Goal: Navigation & Orientation: Find specific page/section

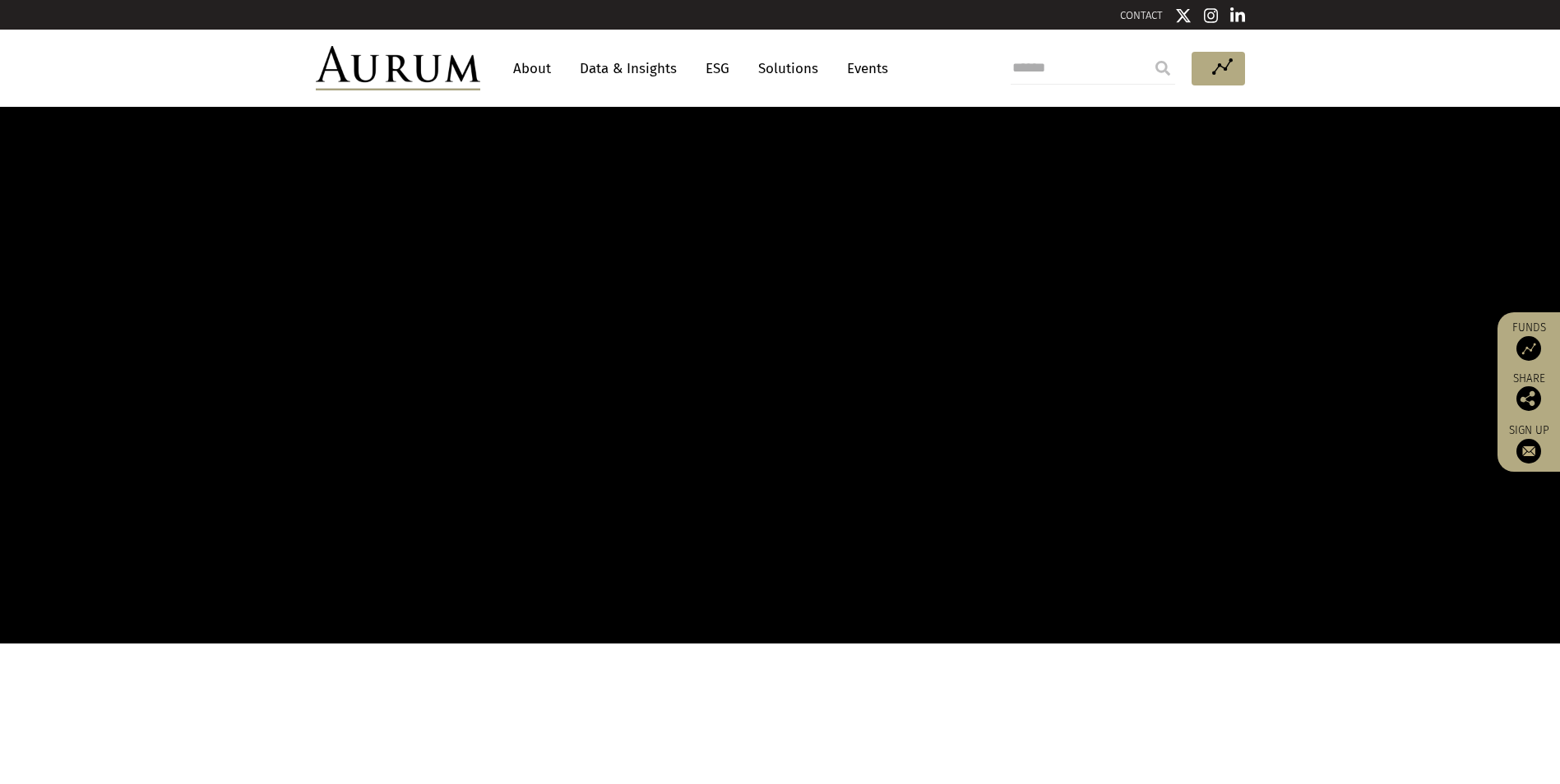
click at [535, 65] on link "About" at bounding box center [532, 69] width 54 height 30
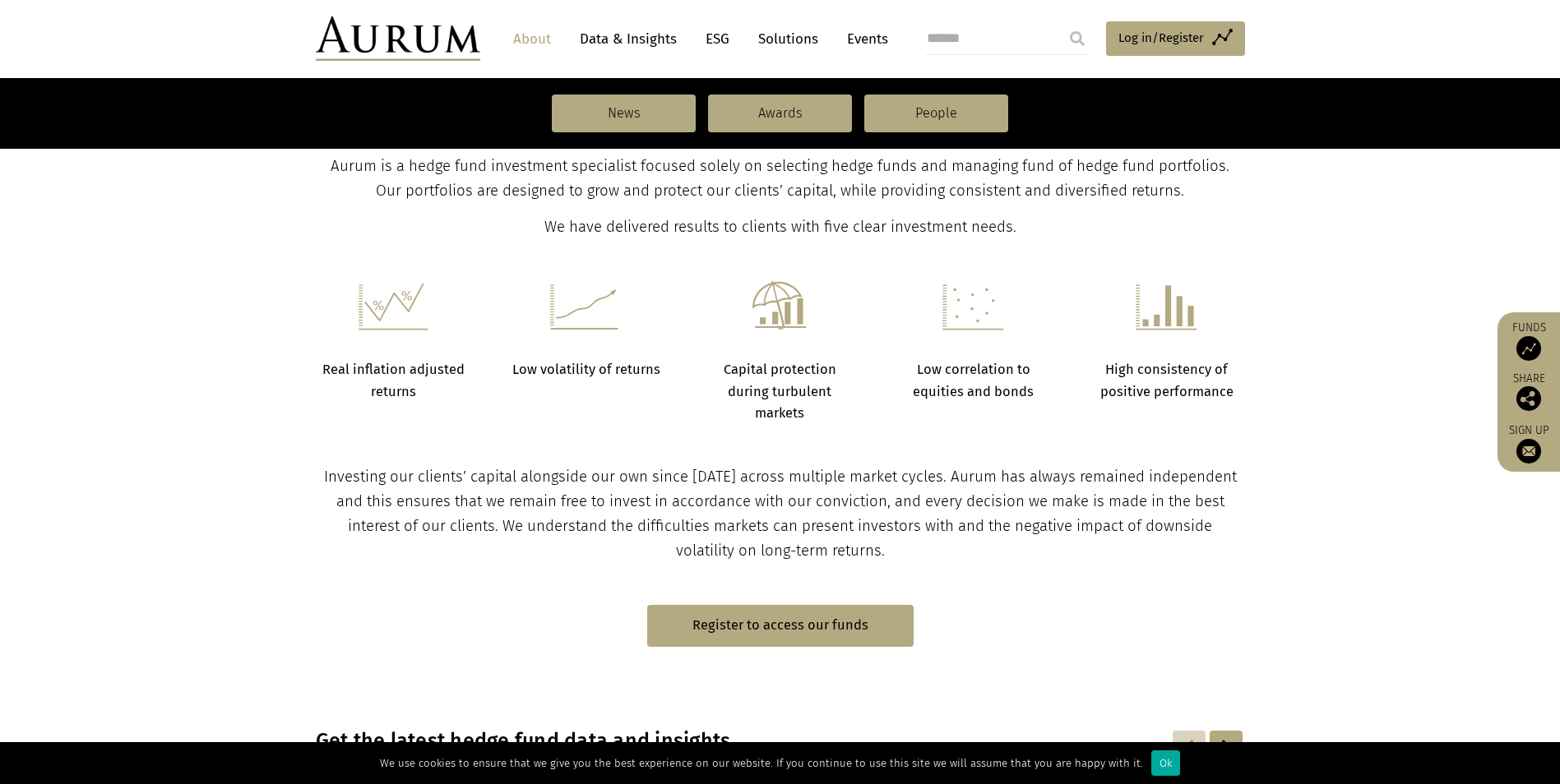
scroll to position [83, 0]
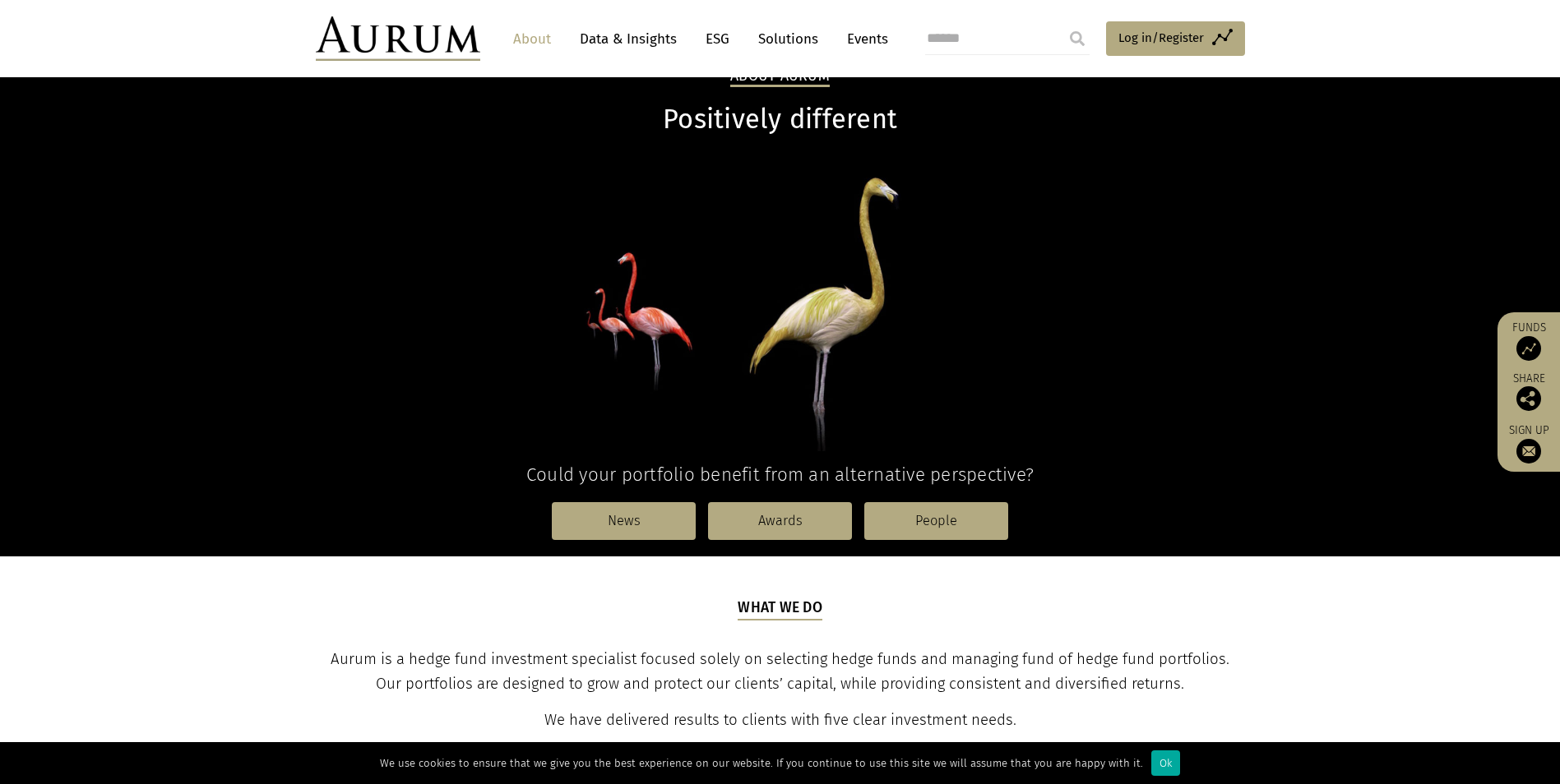
click at [796, 36] on link "Solutions" at bounding box center [788, 39] width 76 height 30
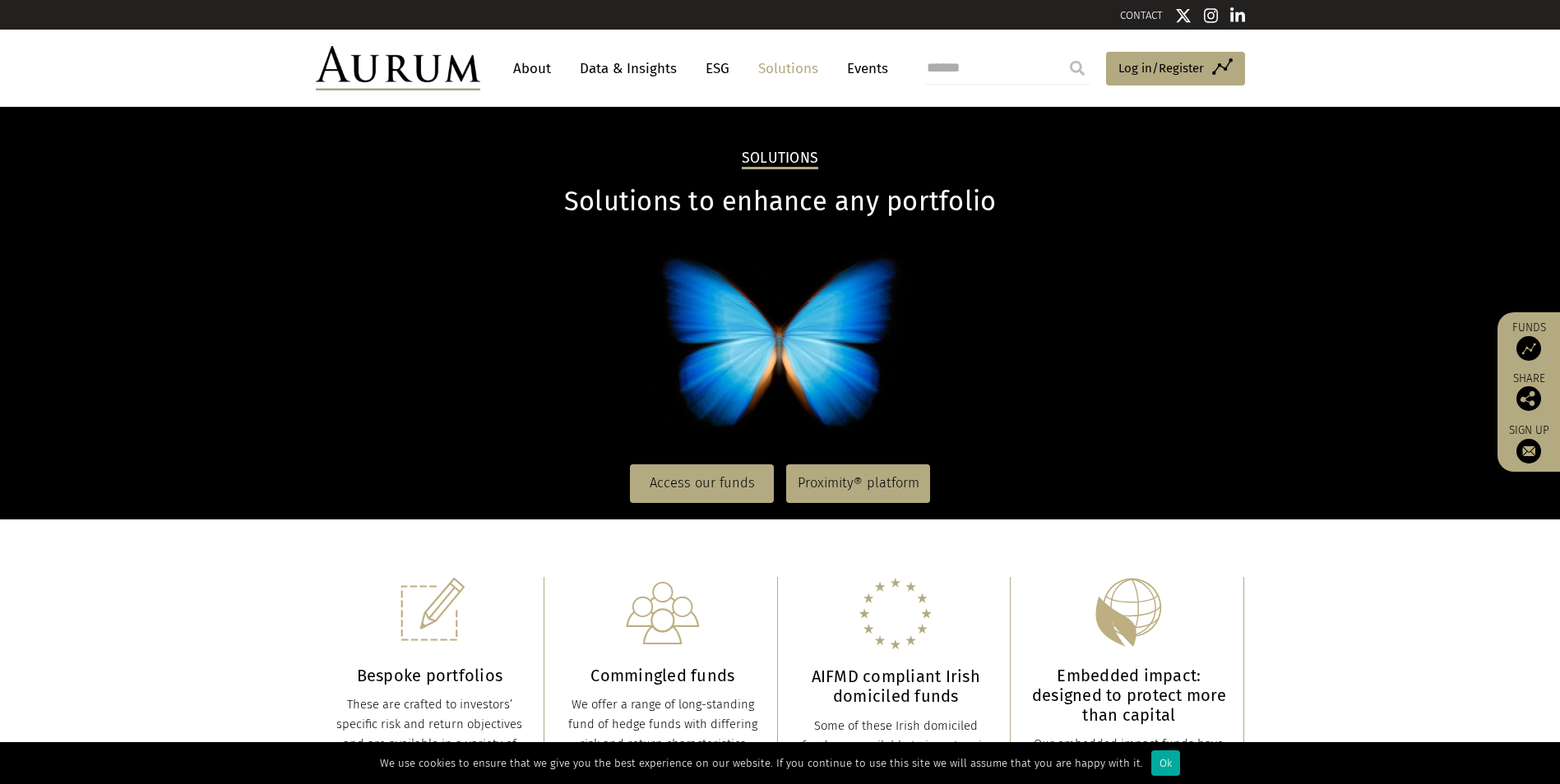
scroll to position [164, 0]
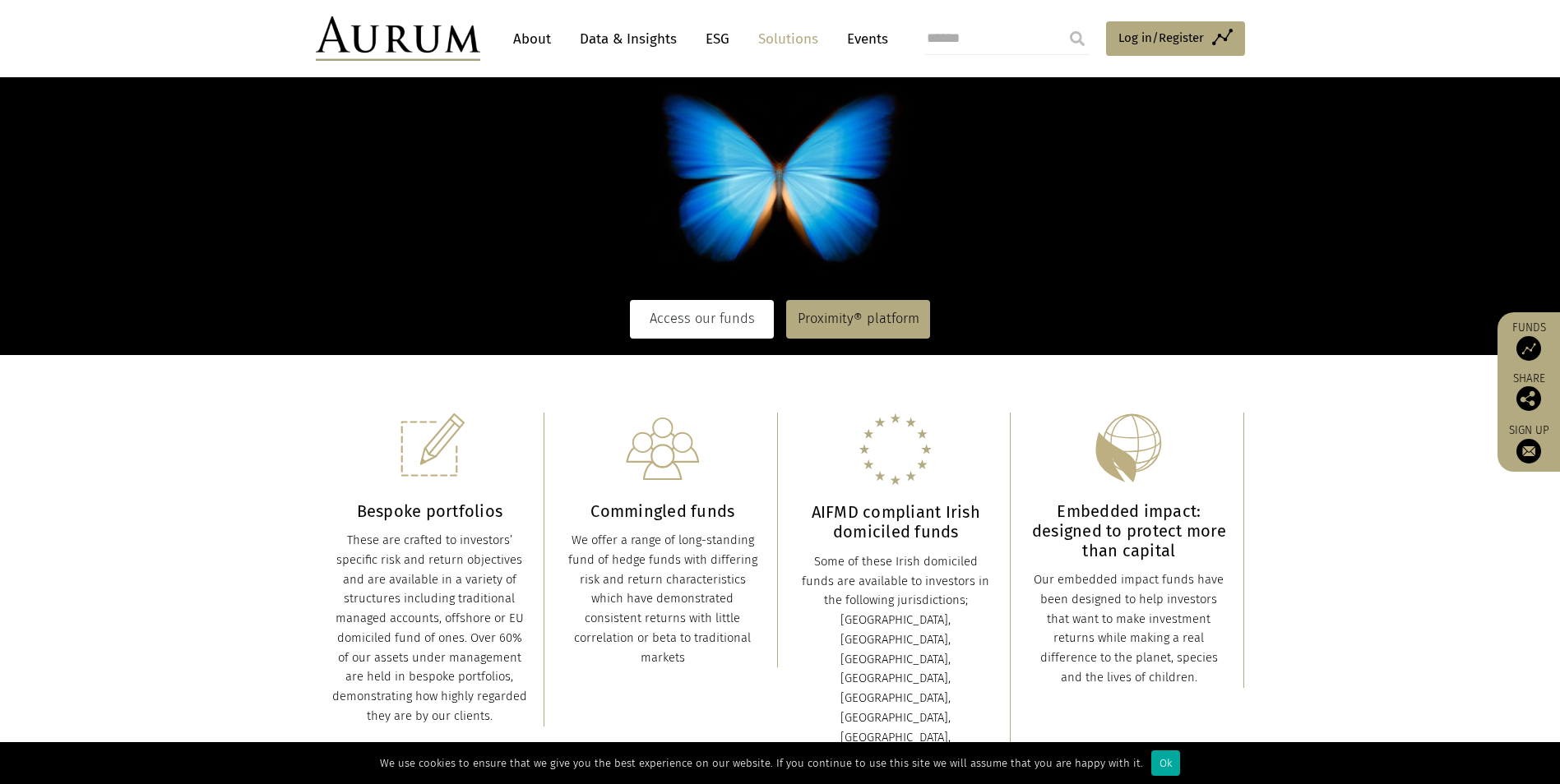
click at [714, 318] on link "Access our funds" at bounding box center [702, 319] width 144 height 38
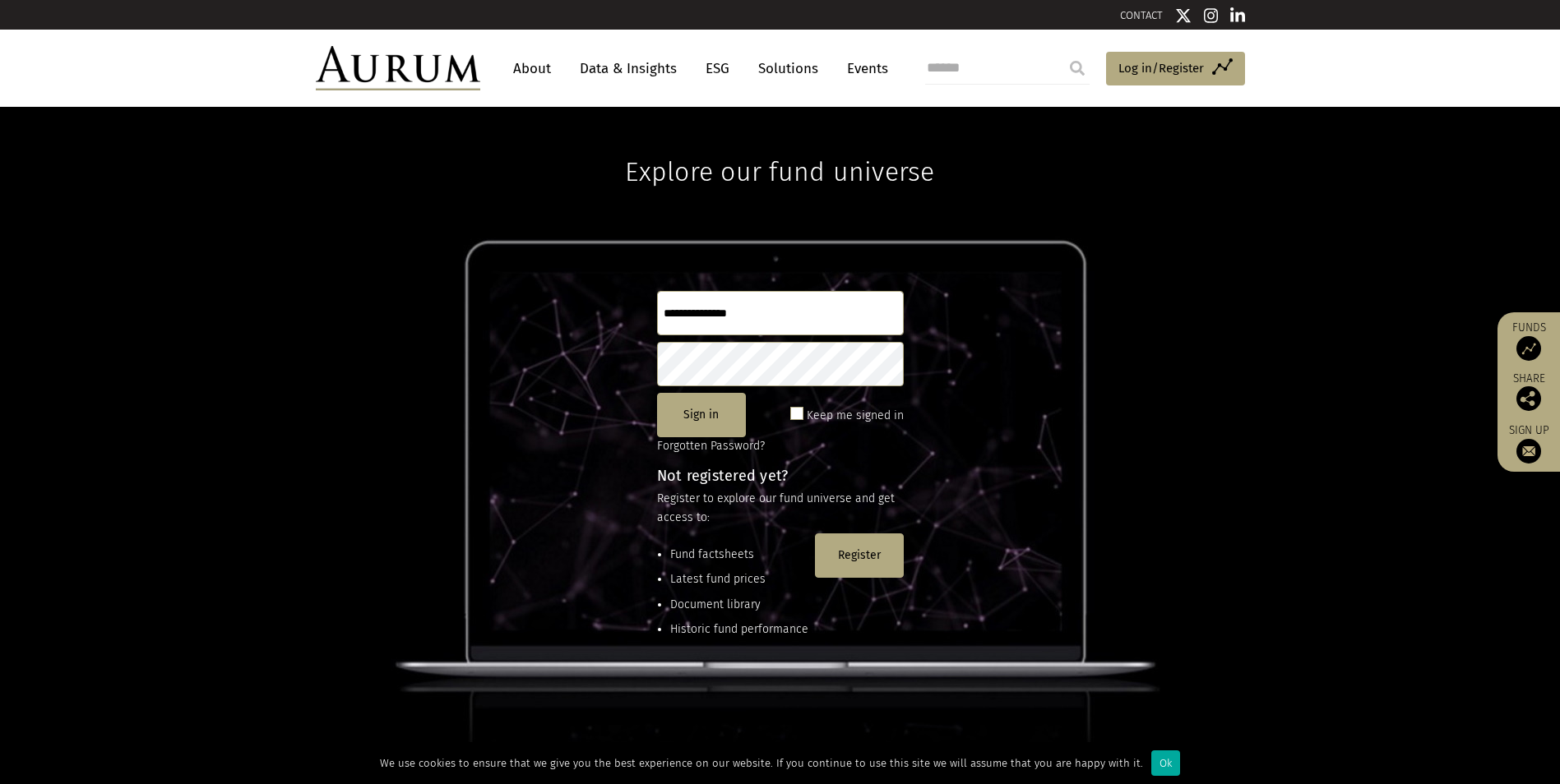
click at [528, 65] on link "About" at bounding box center [532, 69] width 54 height 30
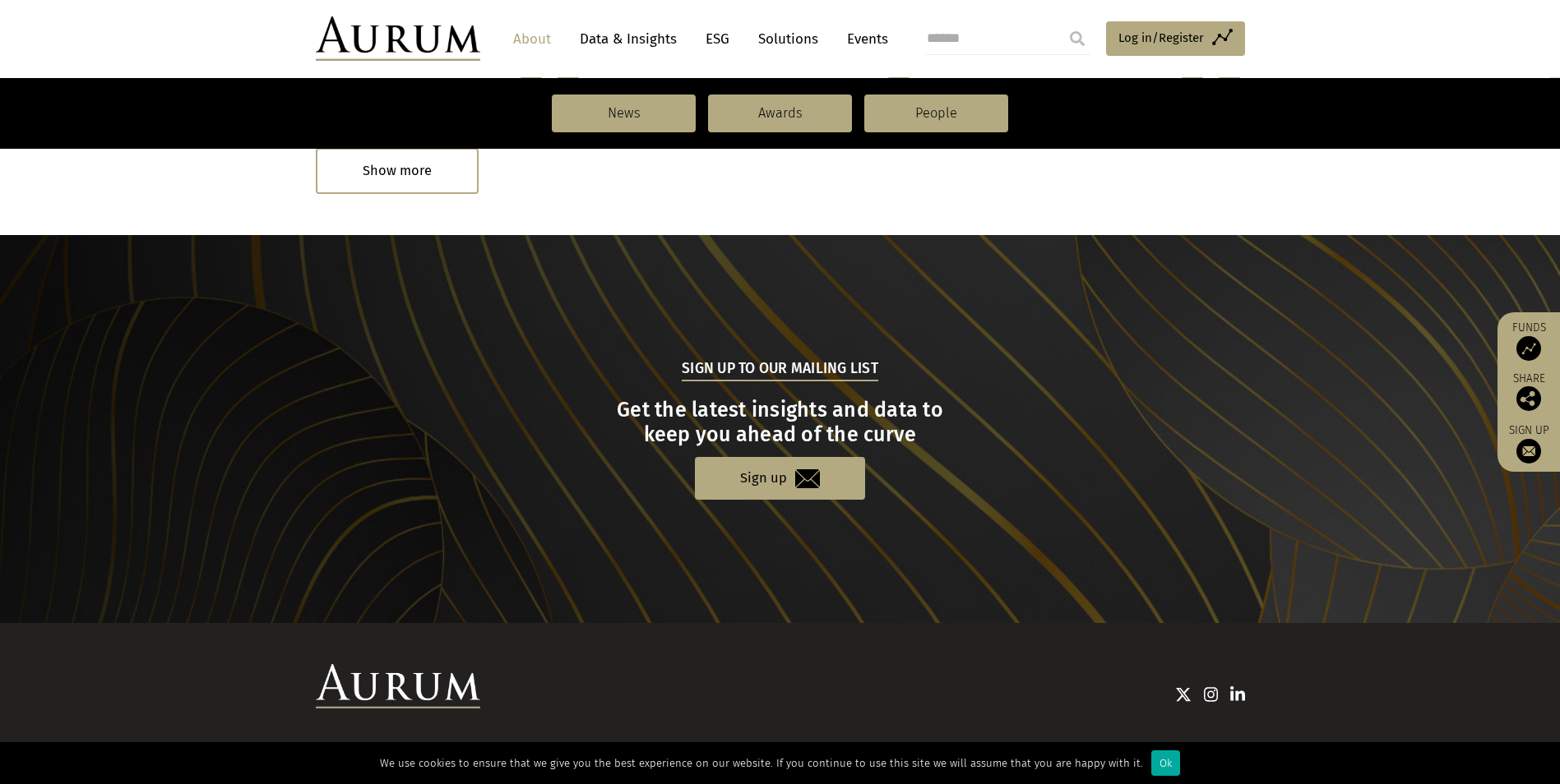
scroll to position [1669, 0]
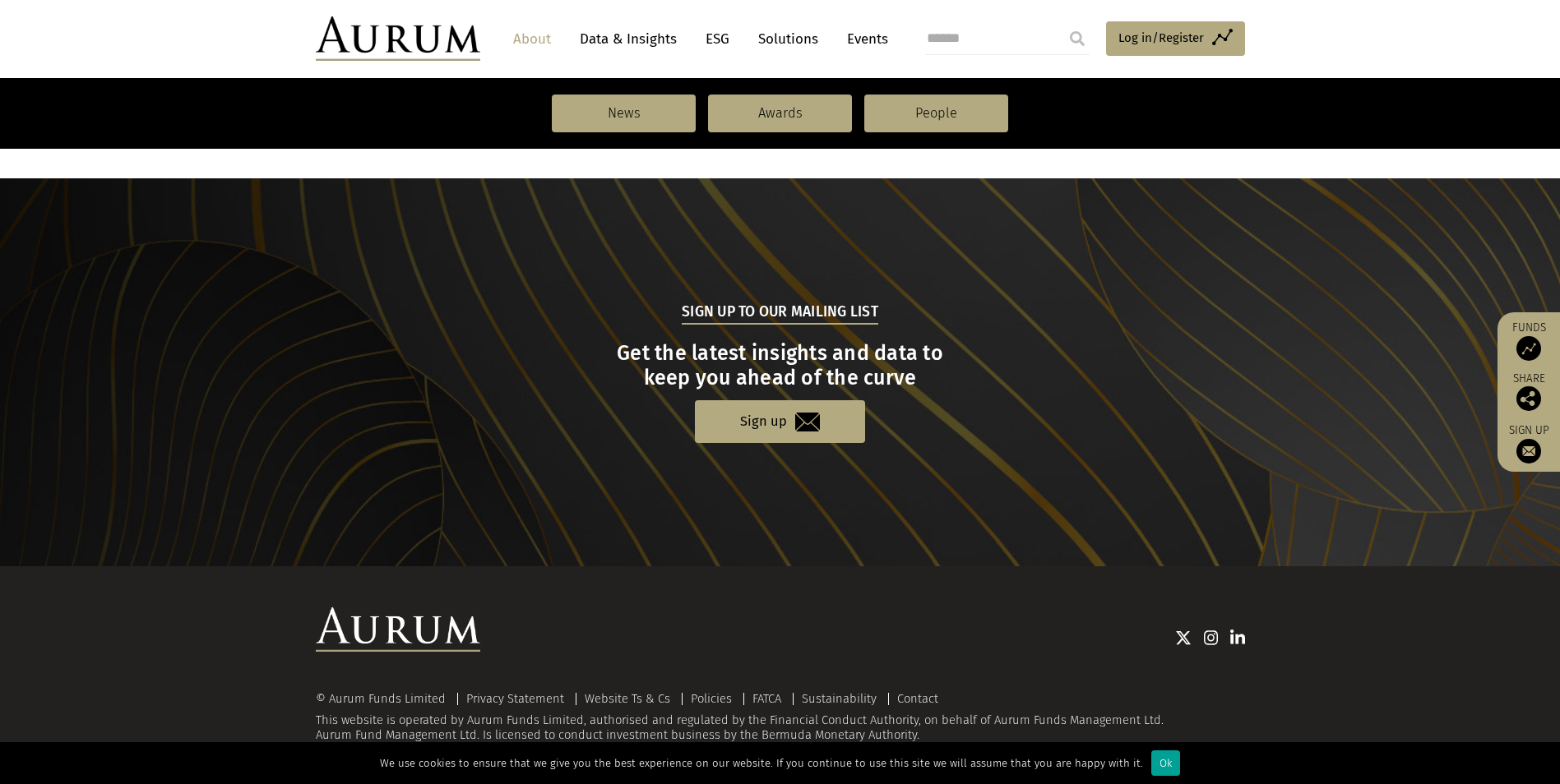
click at [1152, 765] on div "Ok" at bounding box center [1165, 763] width 29 height 25
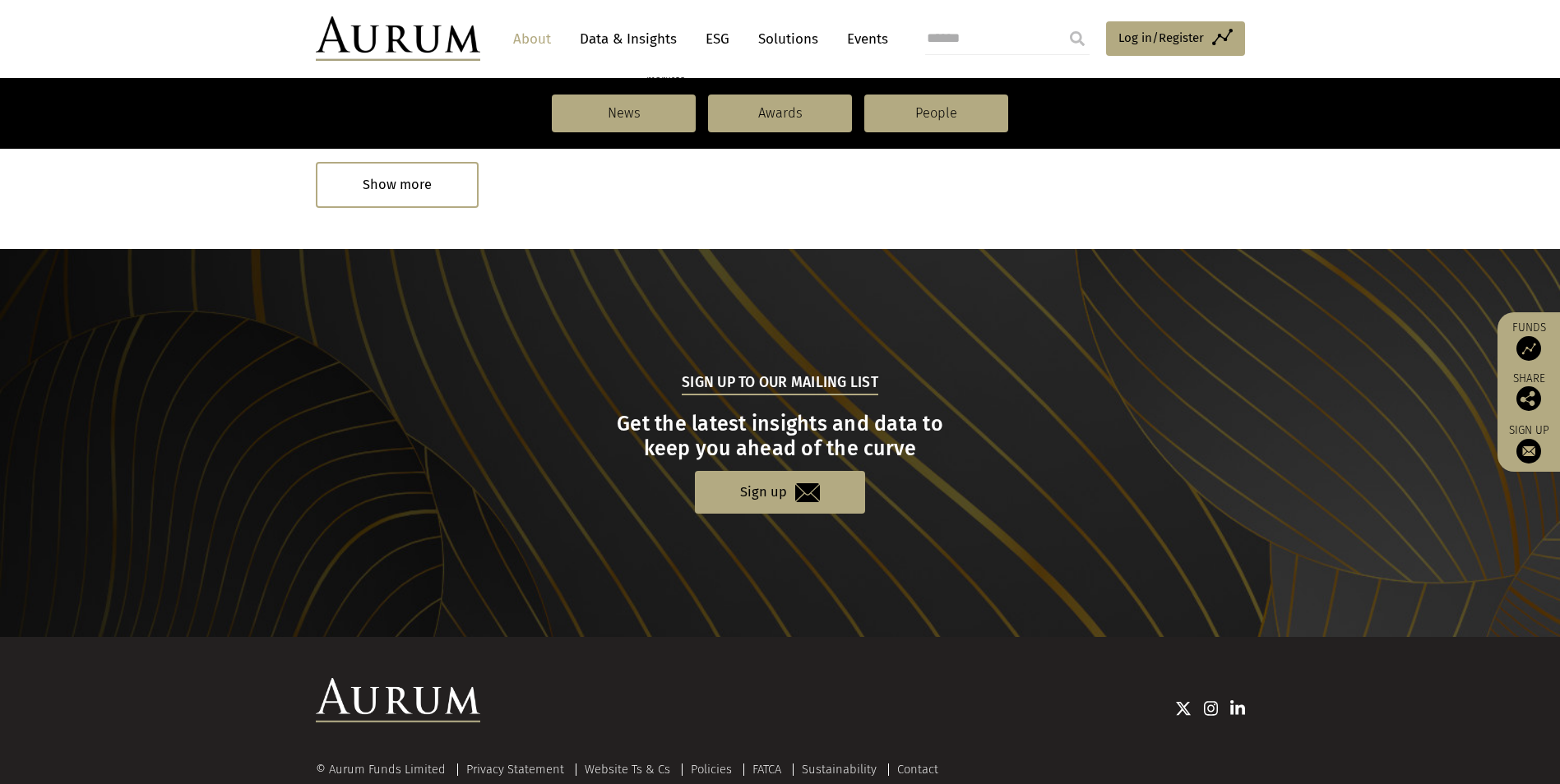
scroll to position [1504, 0]
